Goal: Task Accomplishment & Management: Manage account settings

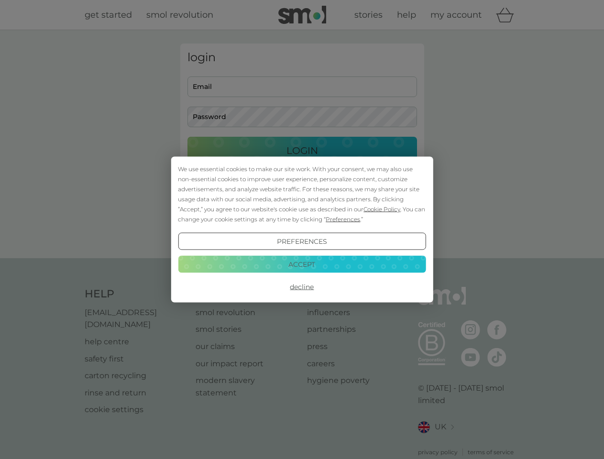
click at [382, 209] on span "Cookie Policy" at bounding box center [381, 209] width 37 height 7
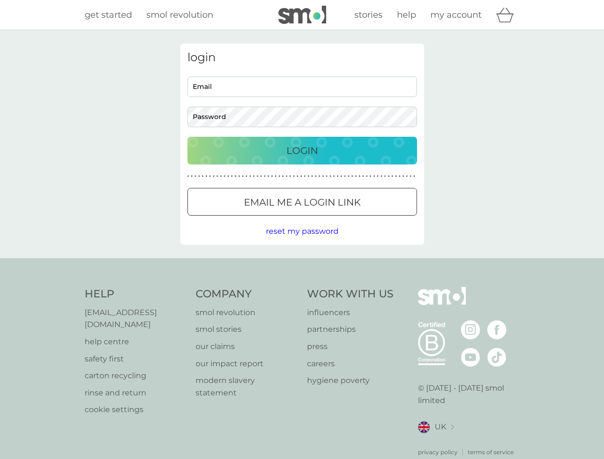
click at [342, 219] on div "login Email Password Login ● ● ● ● ● ● ● ● ● ● ● ● ● ● ● ● ● ● ● ● ● ● ● ● ● ● …" at bounding box center [302, 143] width 244 height 201
click at [302, 241] on div "login Email Password Login ● ● ● ● ● ● ● ● ● ● ● ● ● ● ● ● ● ● ● ● ● ● ● ● ● ● …" at bounding box center [302, 143] width 244 height 201
click at [302, 287] on div "Help [EMAIL_ADDRESS][DOMAIN_NAME] help centre safety first carton recycling rin…" at bounding box center [302, 372] width 435 height 170
click at [302, 264] on div "Help [EMAIL_ADDRESS][DOMAIN_NAME] help centre safety first carton recycling rin…" at bounding box center [302, 371] width 604 height 227
